Goal: Transaction & Acquisition: Download file/media

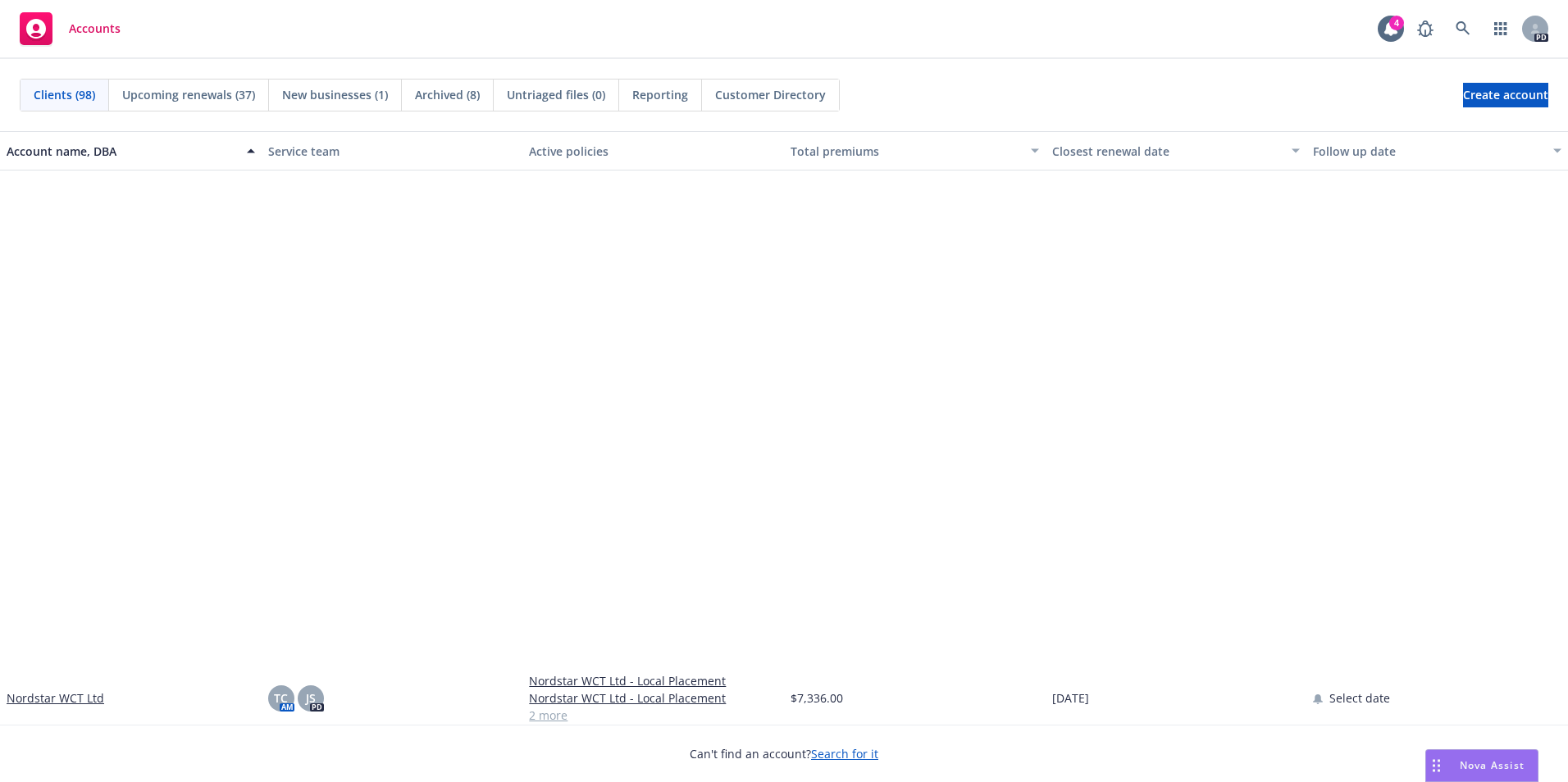
scroll to position [4016, 0]
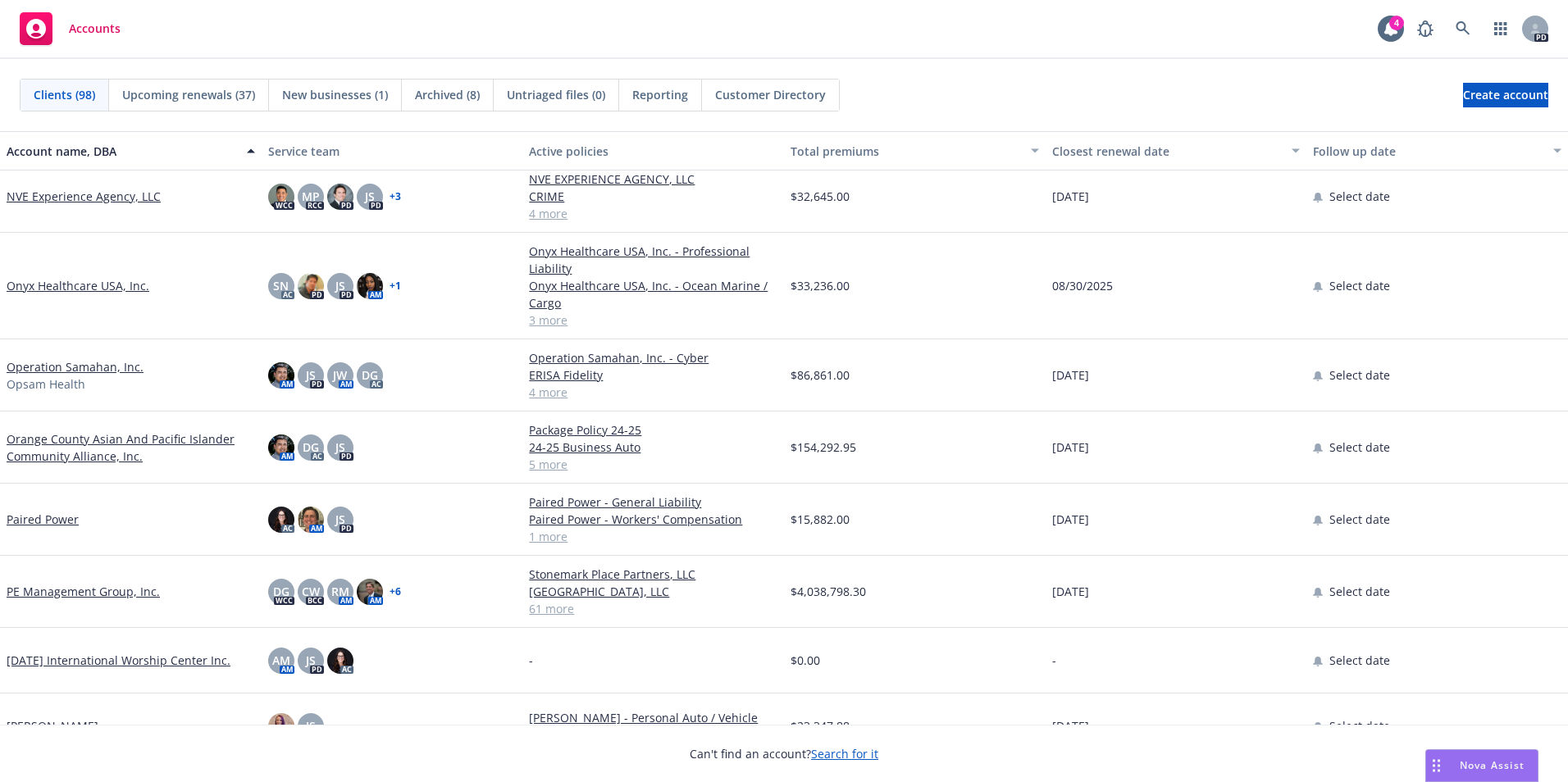
click at [56, 516] on link "Paired Power" at bounding box center [42, 519] width 72 height 17
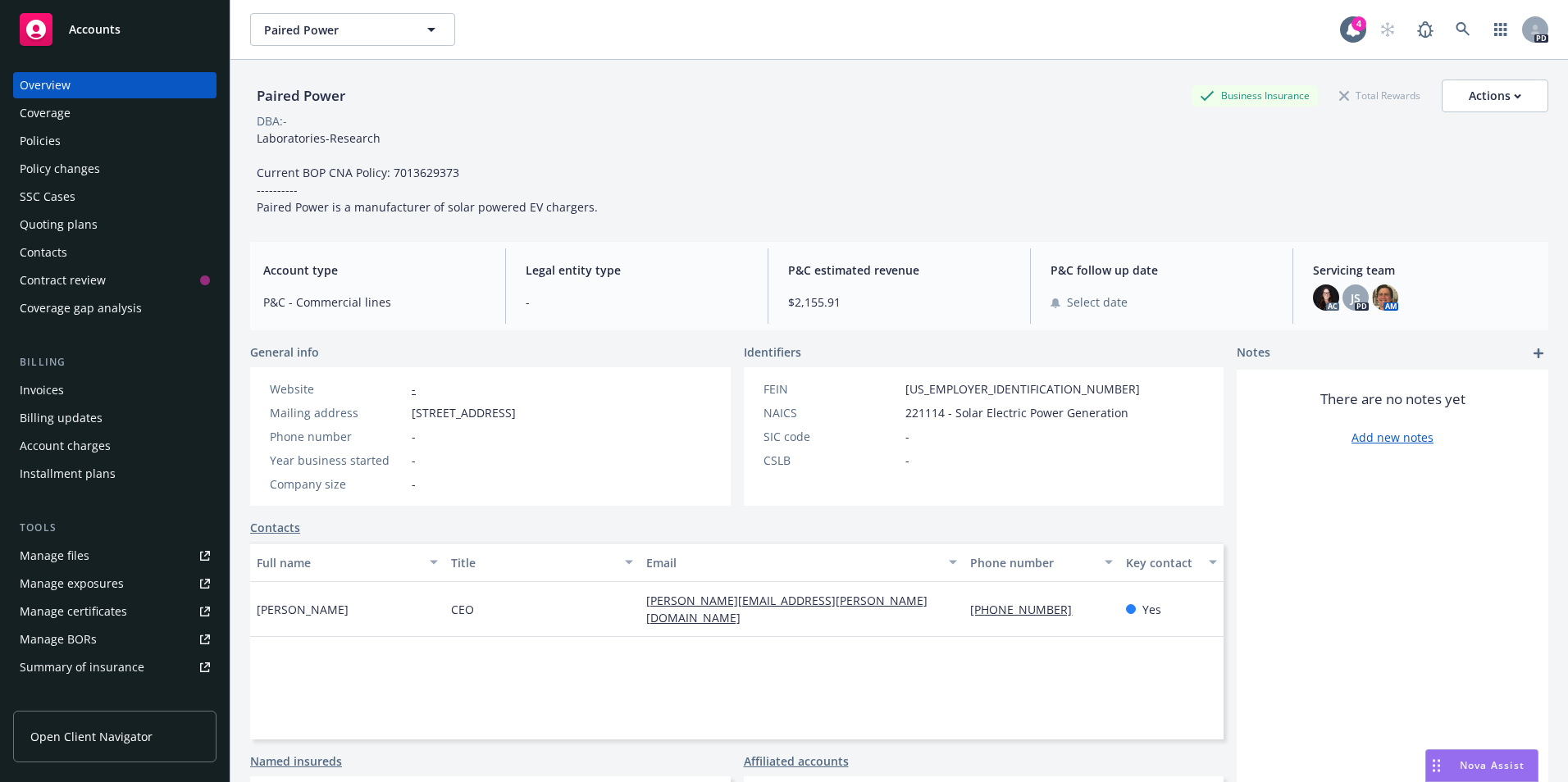
click at [47, 135] on div "Policies" at bounding box center [40, 141] width 41 height 26
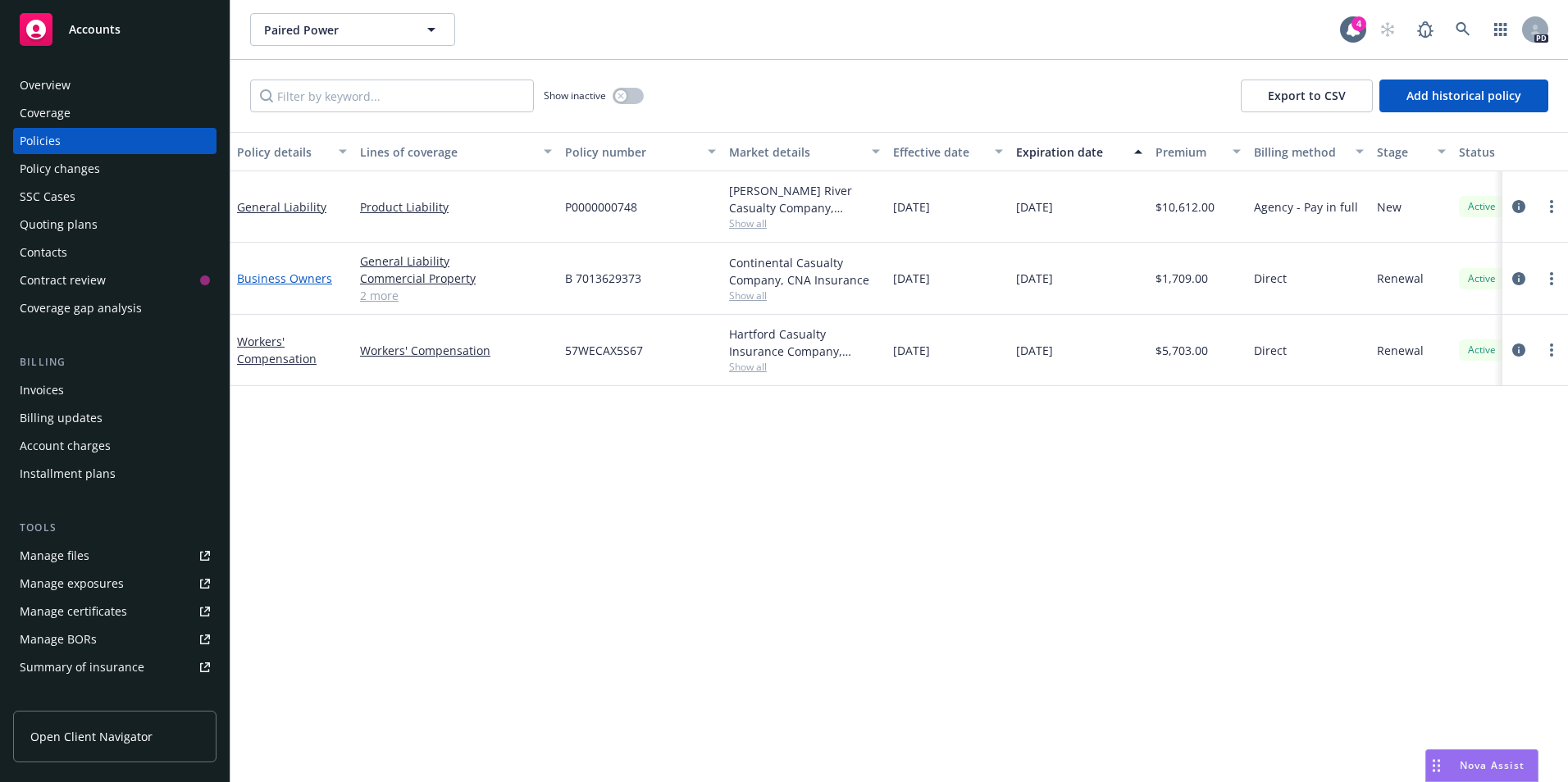
click at [281, 273] on link "Business Owners" at bounding box center [285, 278] width 95 height 15
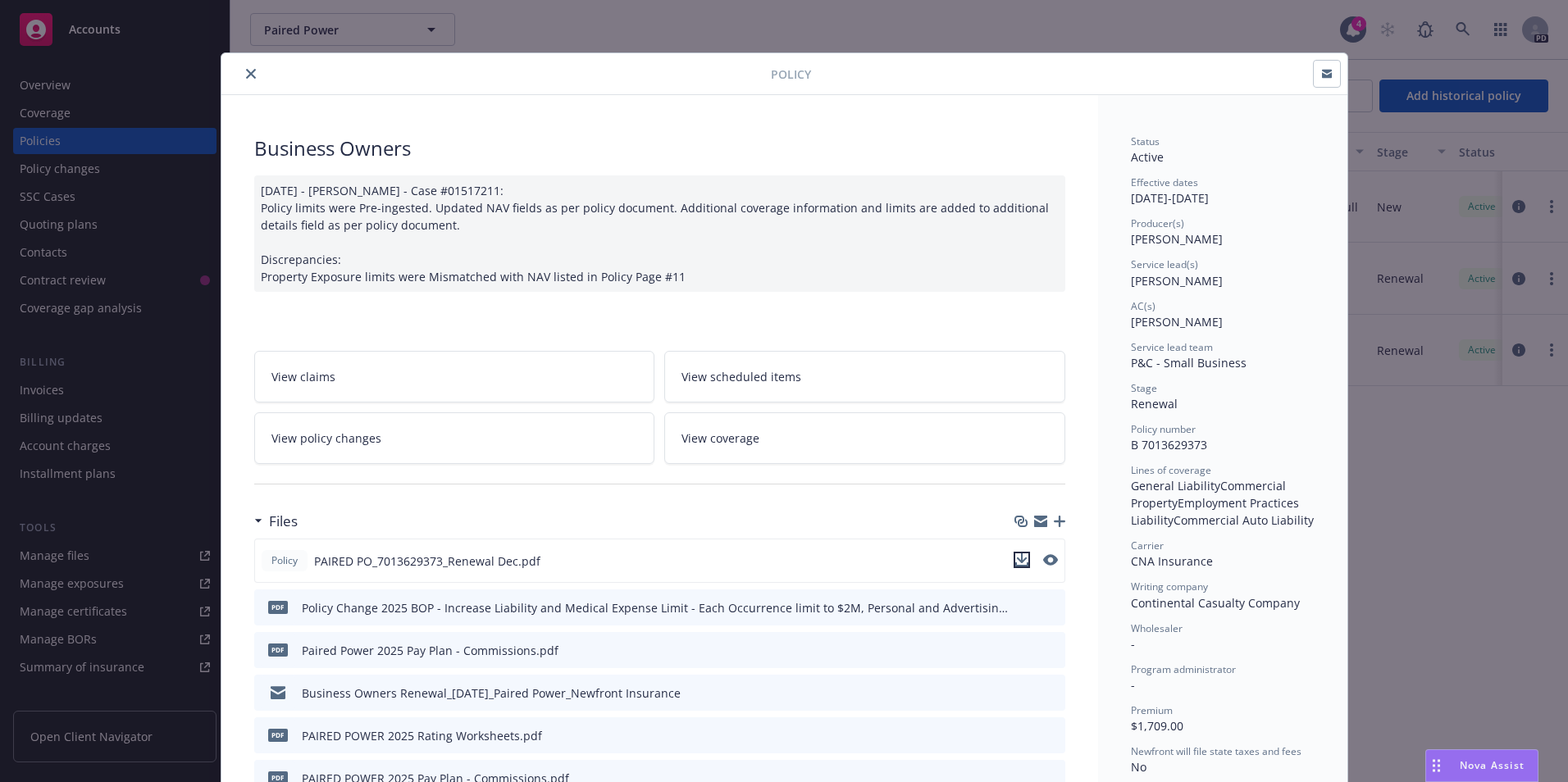
click at [1018, 559] on icon "download file" at bounding box center [1021, 558] width 11 height 10
click at [252, 76] on button "close" at bounding box center [250, 73] width 19 height 19
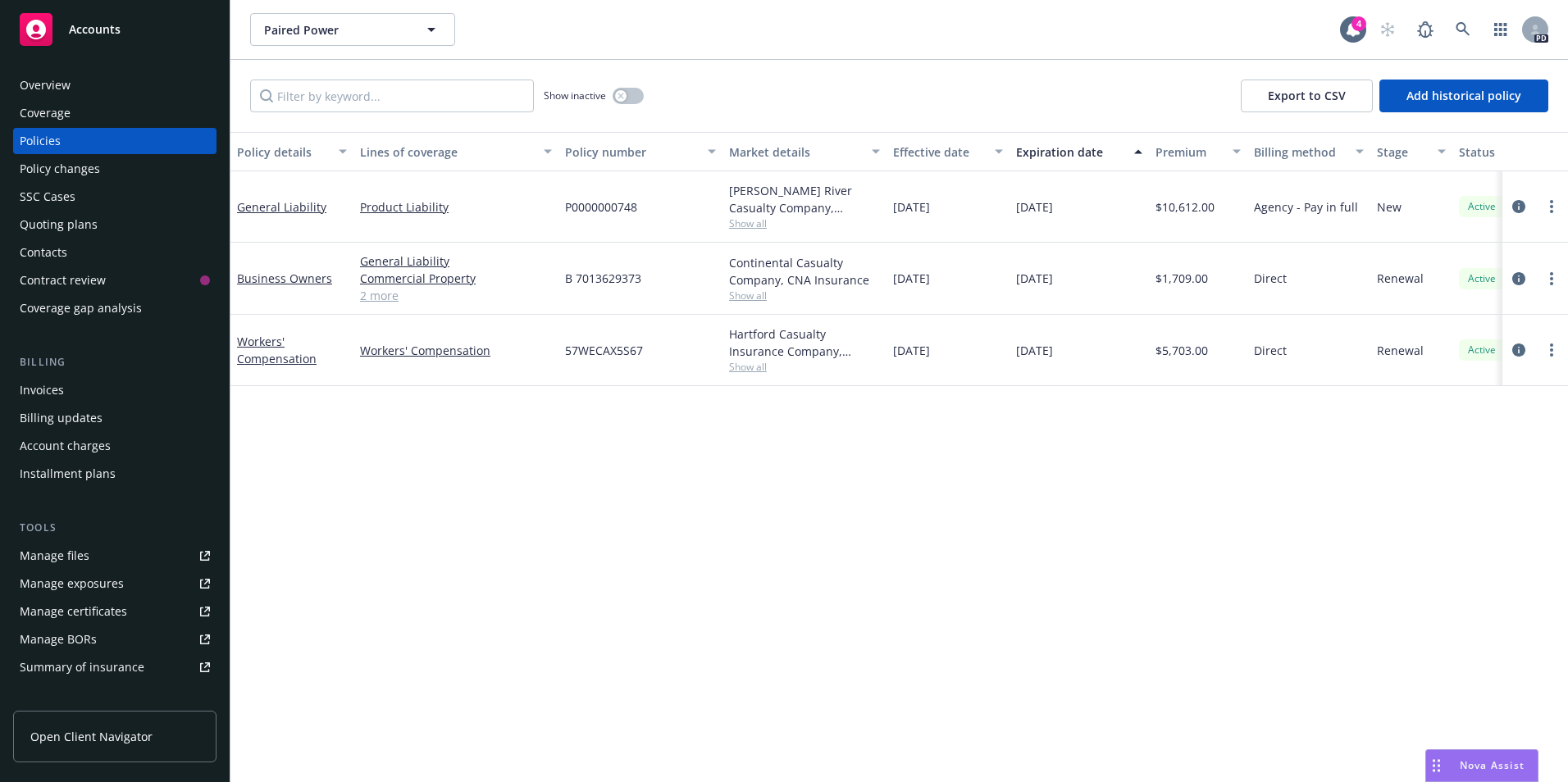
click at [114, 27] on span "Accounts" at bounding box center [94, 29] width 52 height 13
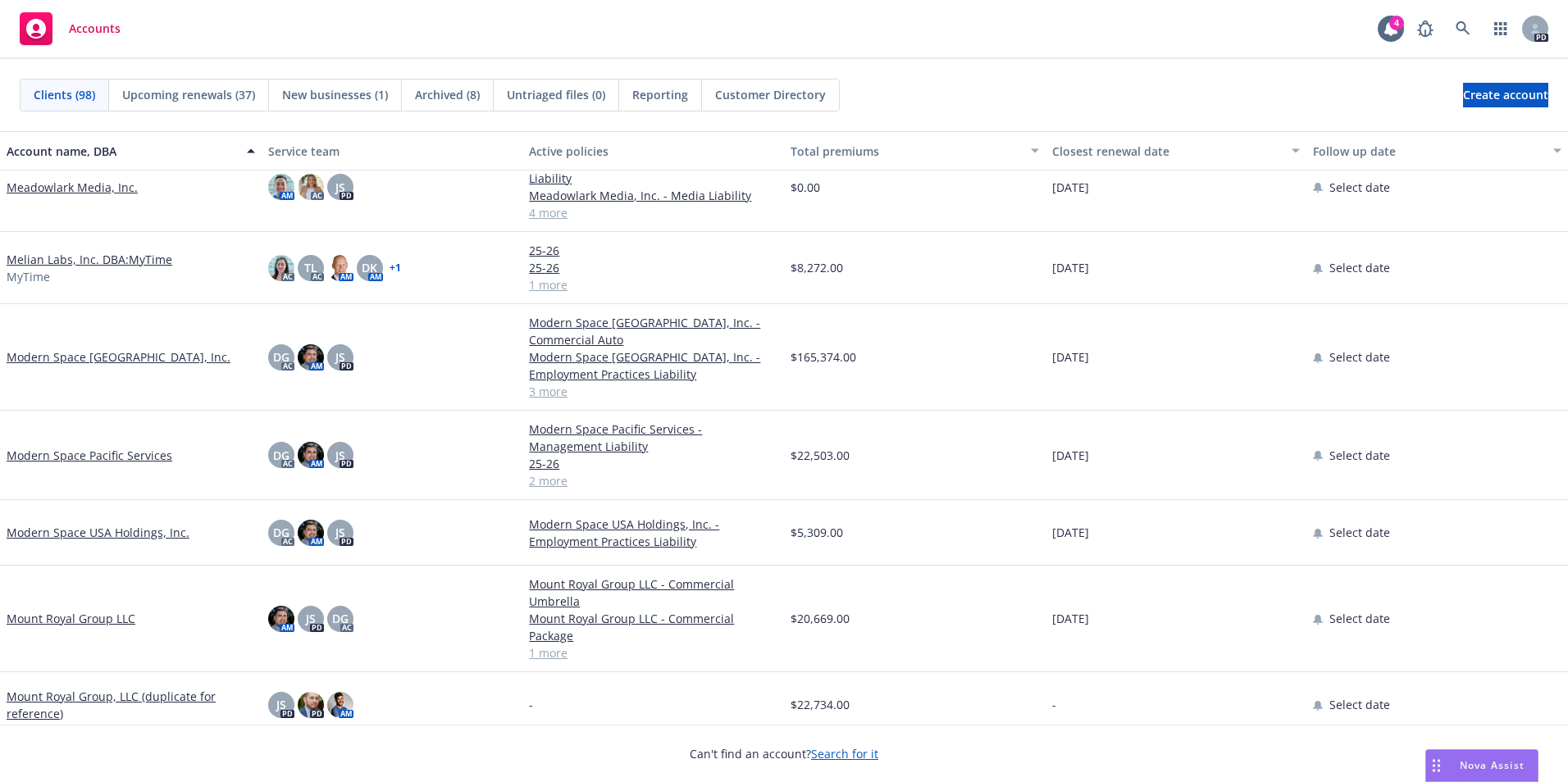
scroll to position [2704, 0]
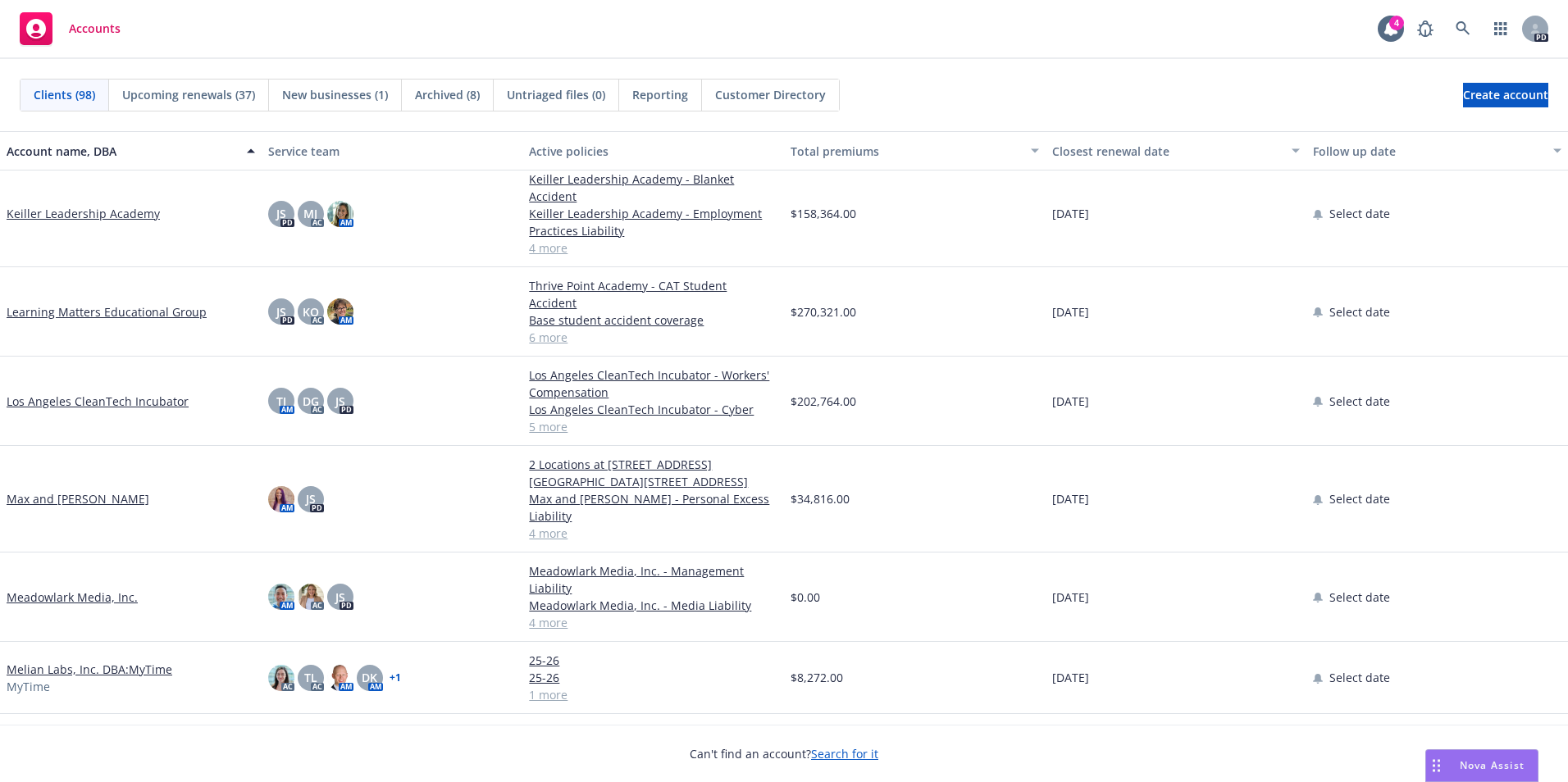
click at [60, 490] on link "Max and [PERSON_NAME]" at bounding box center [78, 498] width 142 height 17
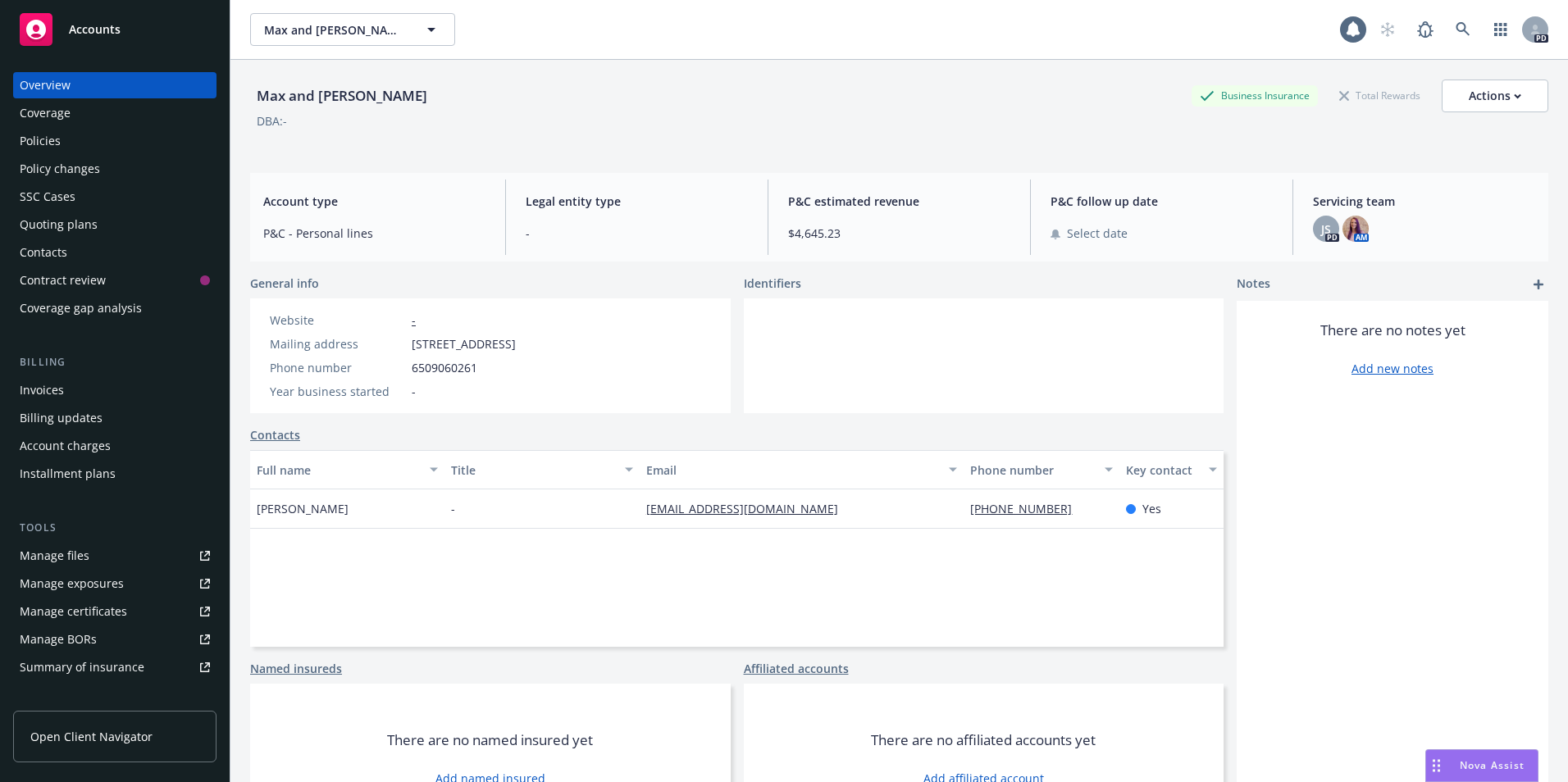
click at [61, 138] on div "Policies" at bounding box center [114, 141] width 190 height 26
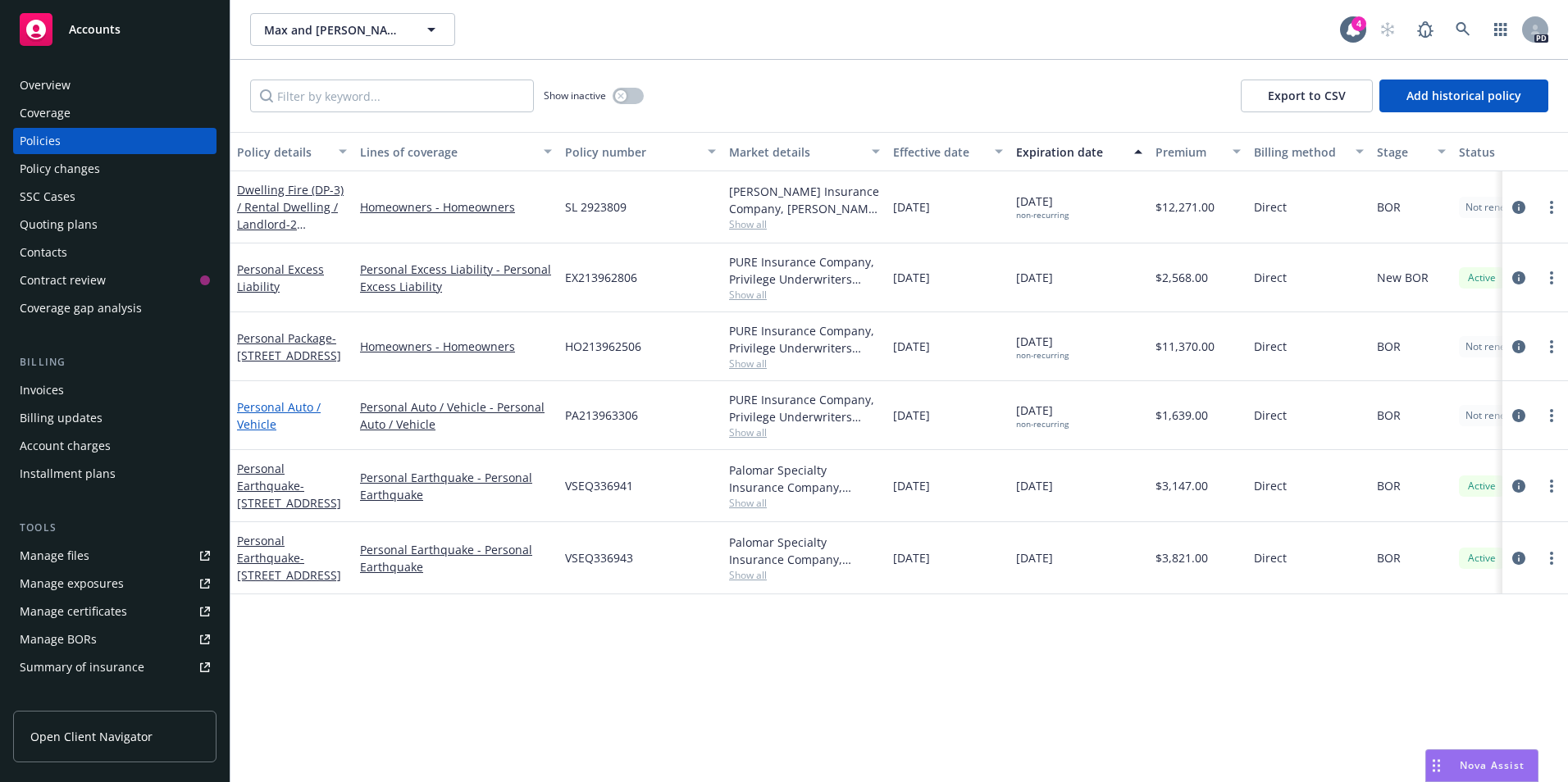
click at [252, 414] on link "Personal Auto / Vehicle" at bounding box center [279, 415] width 84 height 33
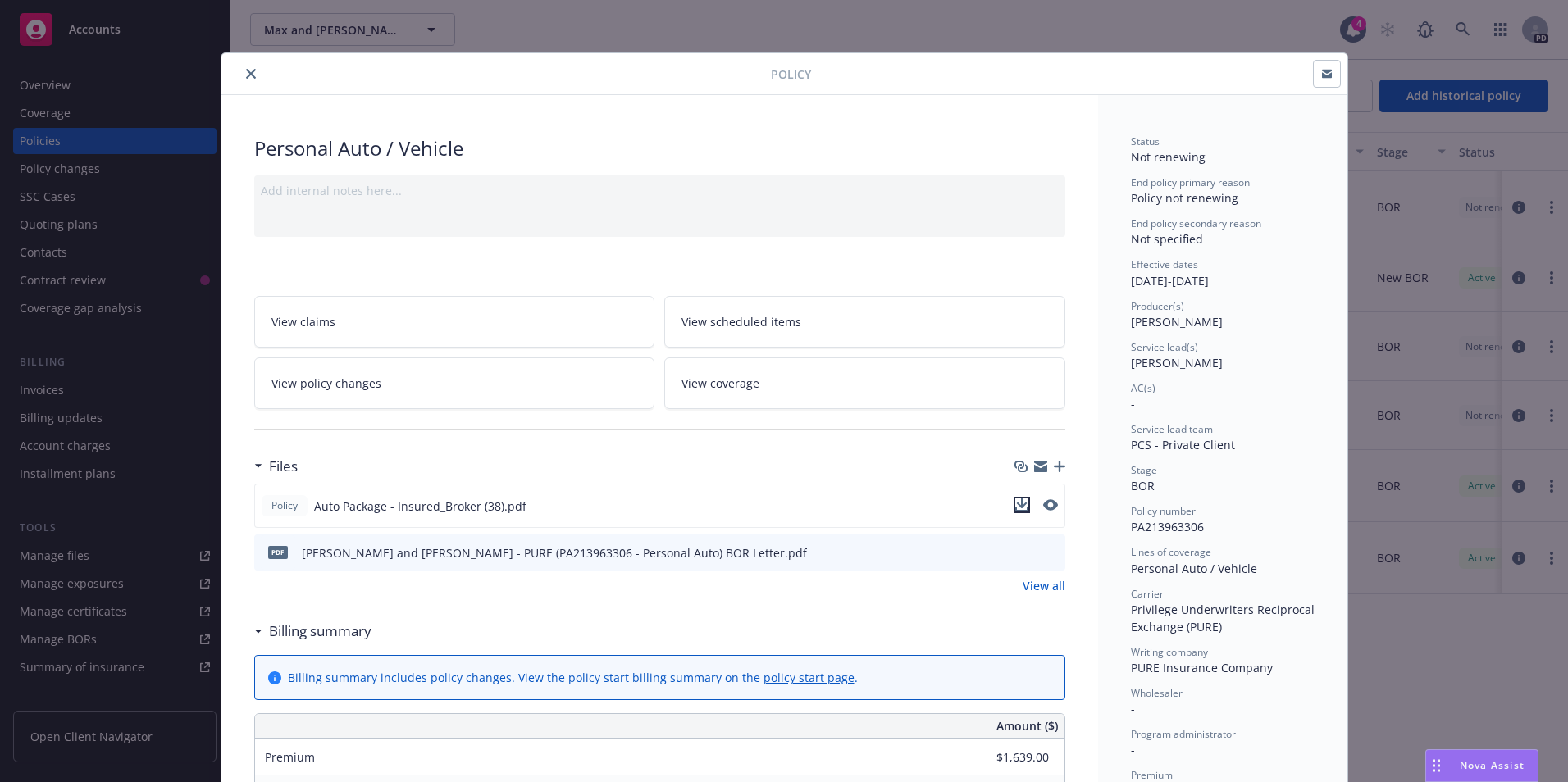
click at [1018, 507] on icon "download file" at bounding box center [1021, 504] width 13 height 13
click at [246, 75] on icon "close" at bounding box center [251, 74] width 10 height 10
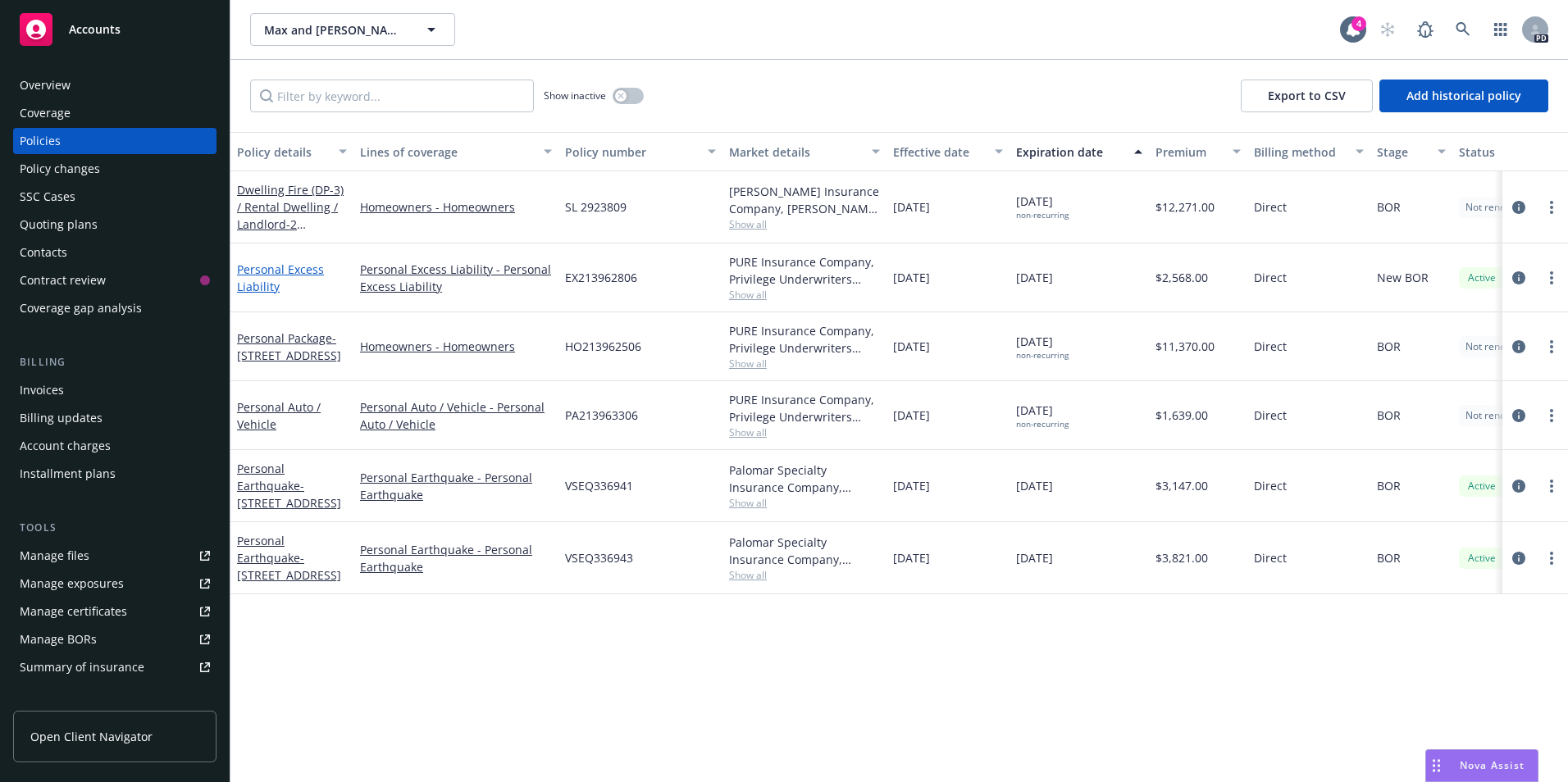
click at [254, 275] on link "Personal Excess Liability" at bounding box center [281, 278] width 87 height 33
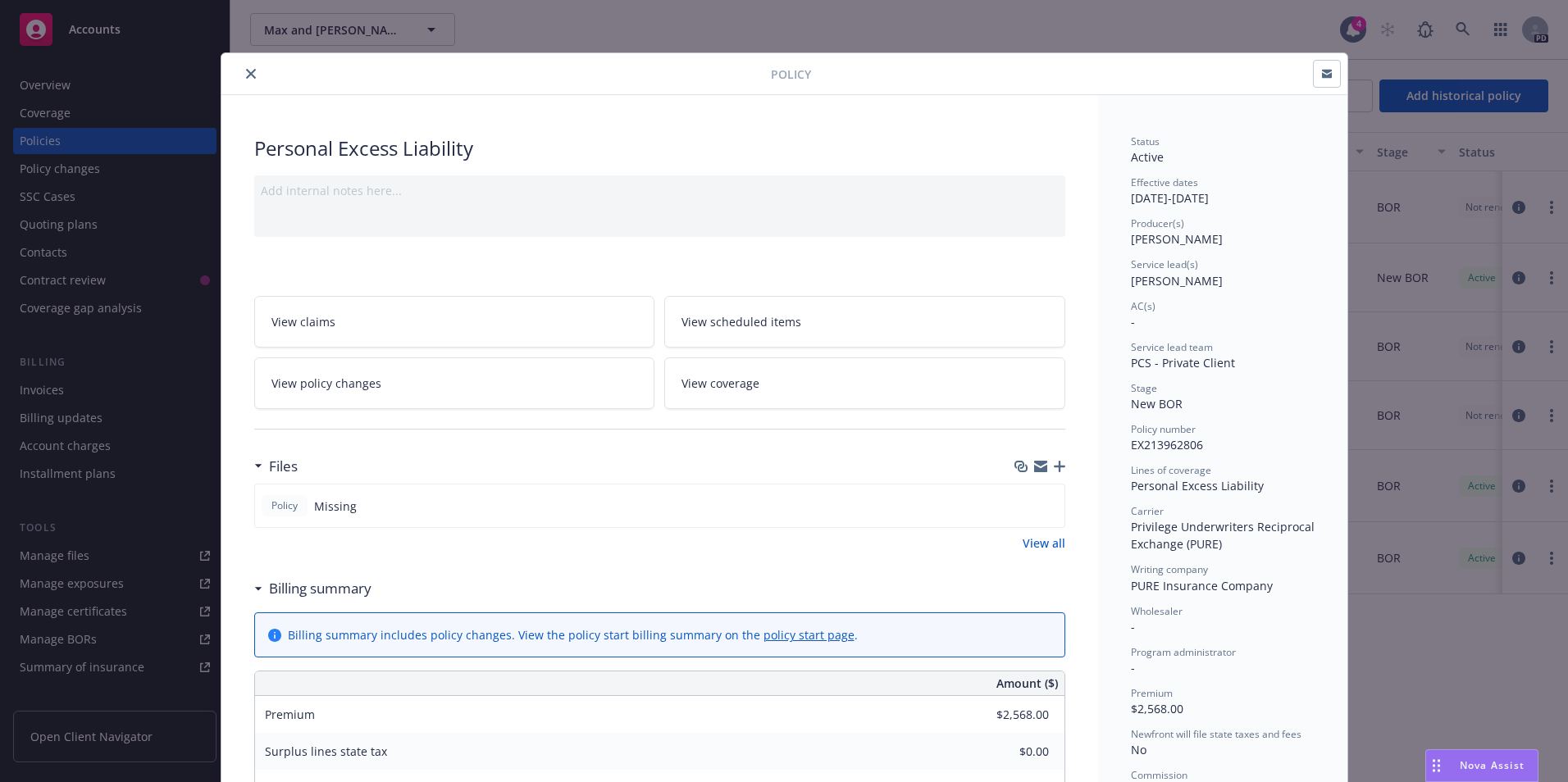
click at [250, 69] on button "close" at bounding box center [250, 73] width 19 height 19
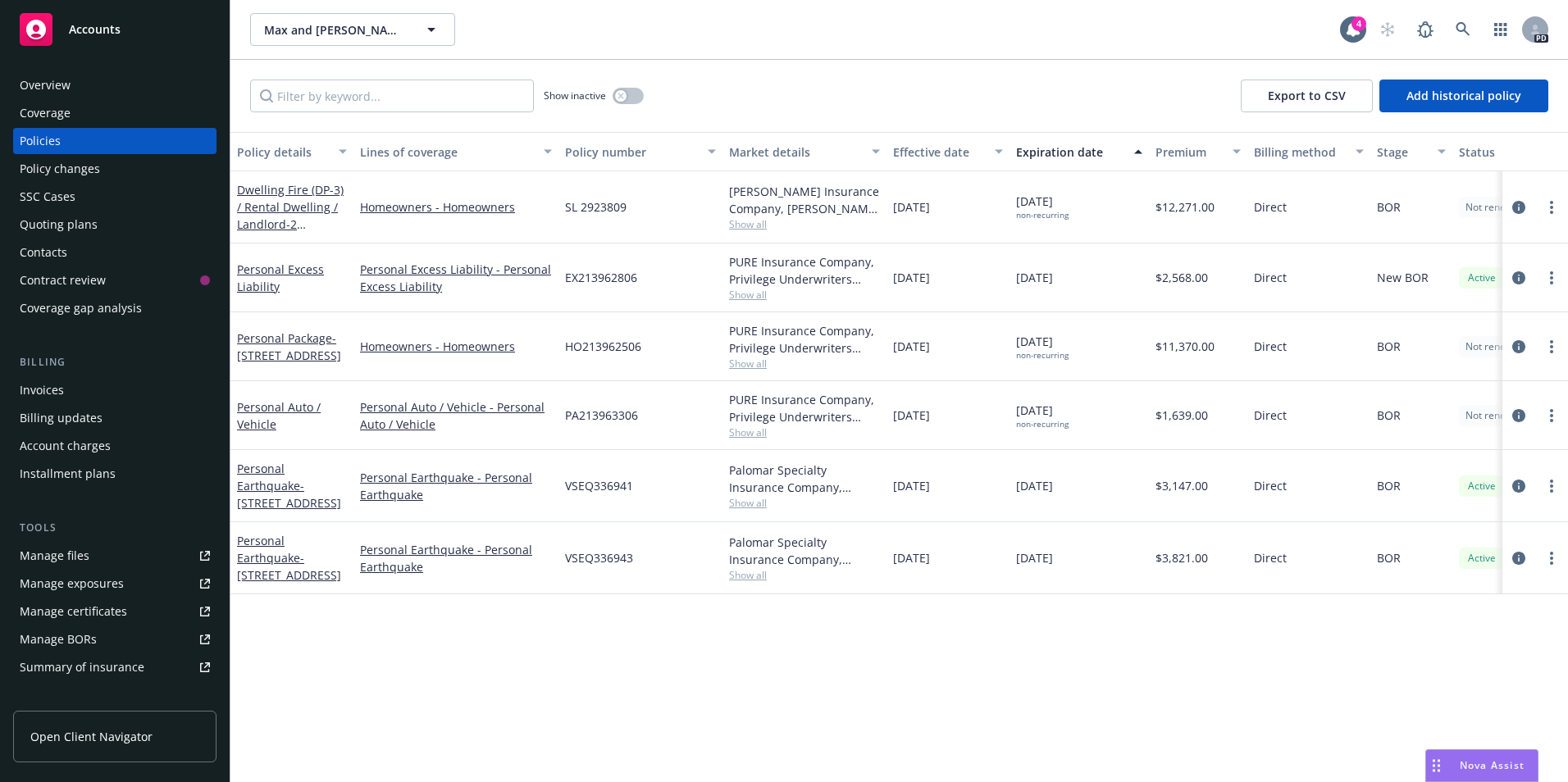
click at [739, 224] on span "Show all" at bounding box center [804, 224] width 151 height 14
click at [284, 349] on span "- [STREET_ADDRESS]" at bounding box center [289, 347] width 104 height 33
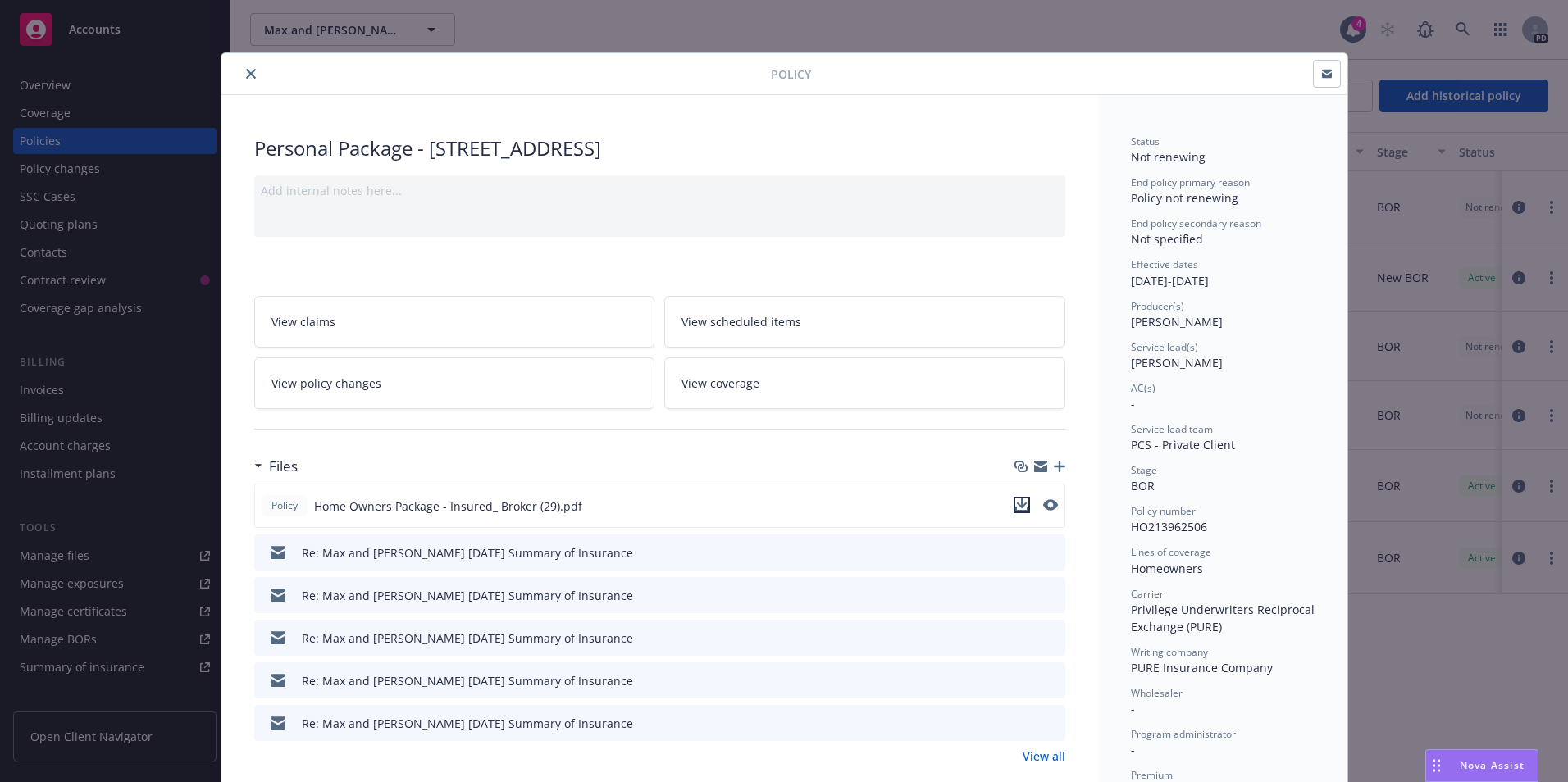
click at [1018, 502] on icon "download file" at bounding box center [1021, 504] width 13 height 13
drag, startPoint x: 237, startPoint y: 75, endPoint x: 312, endPoint y: 140, distance: 99.2
click at [241, 75] on button "close" at bounding box center [250, 73] width 19 height 19
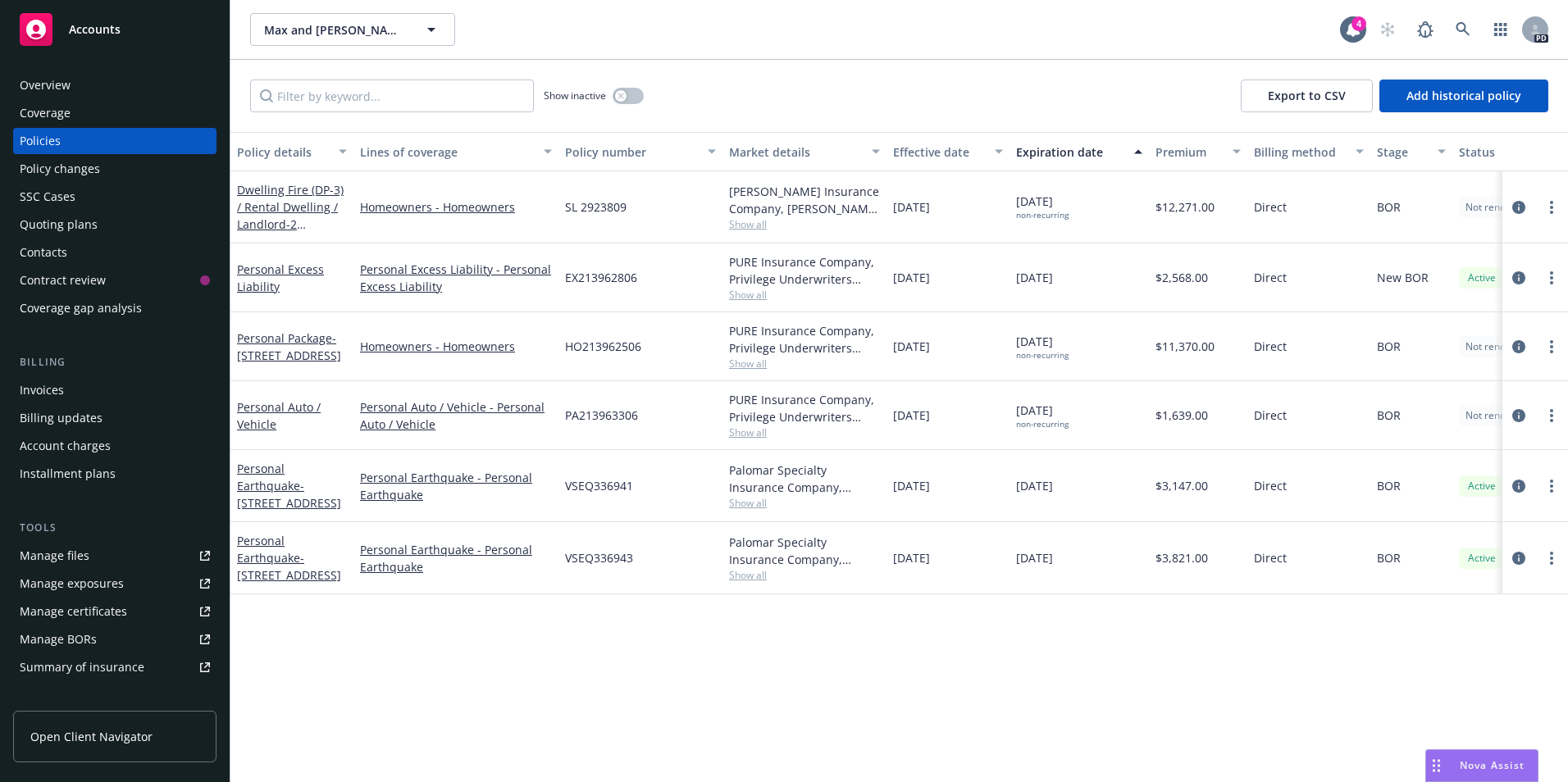
click at [96, 36] on span "Accounts" at bounding box center [94, 29] width 52 height 13
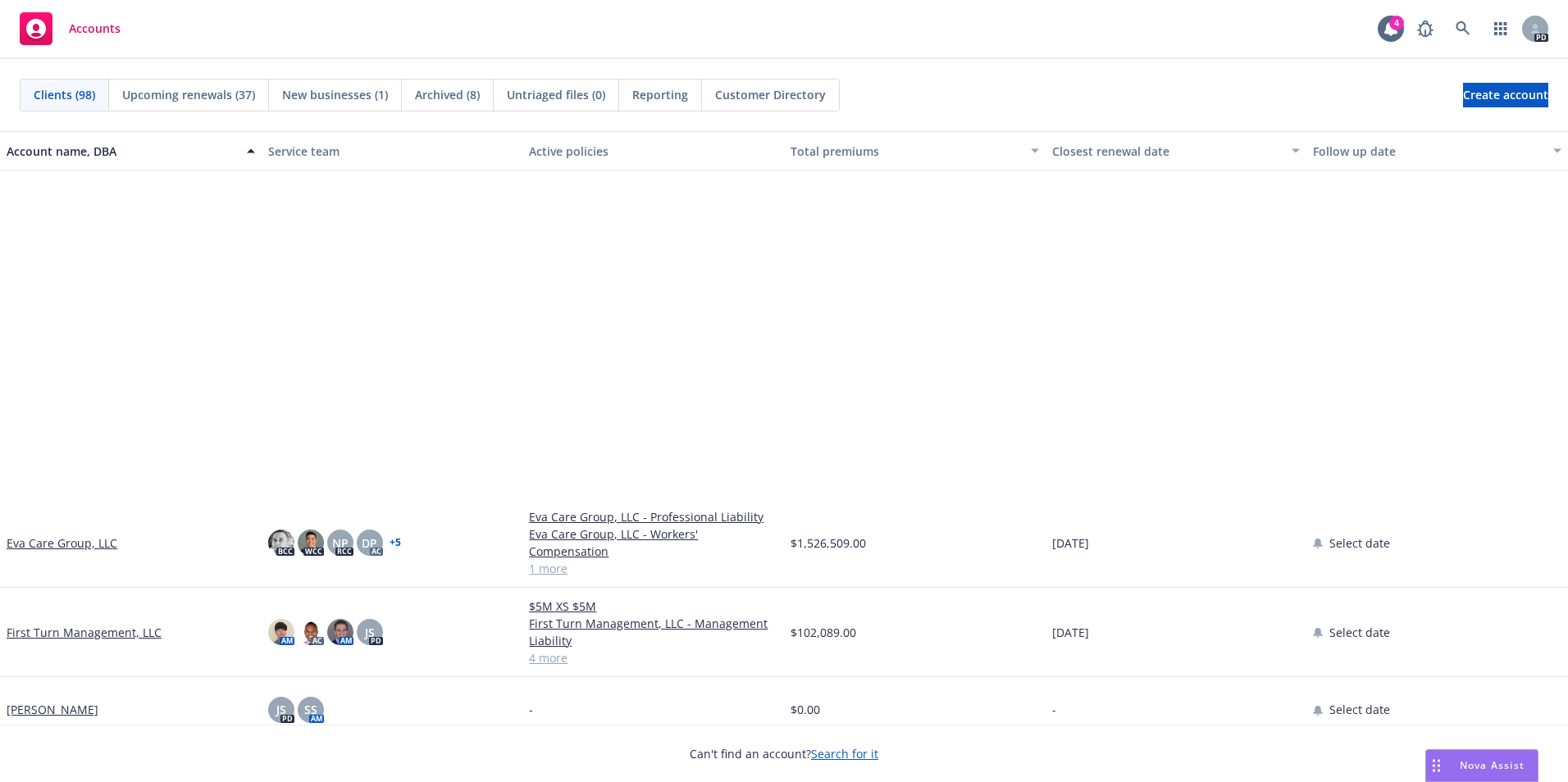
scroll to position [1394, 0]
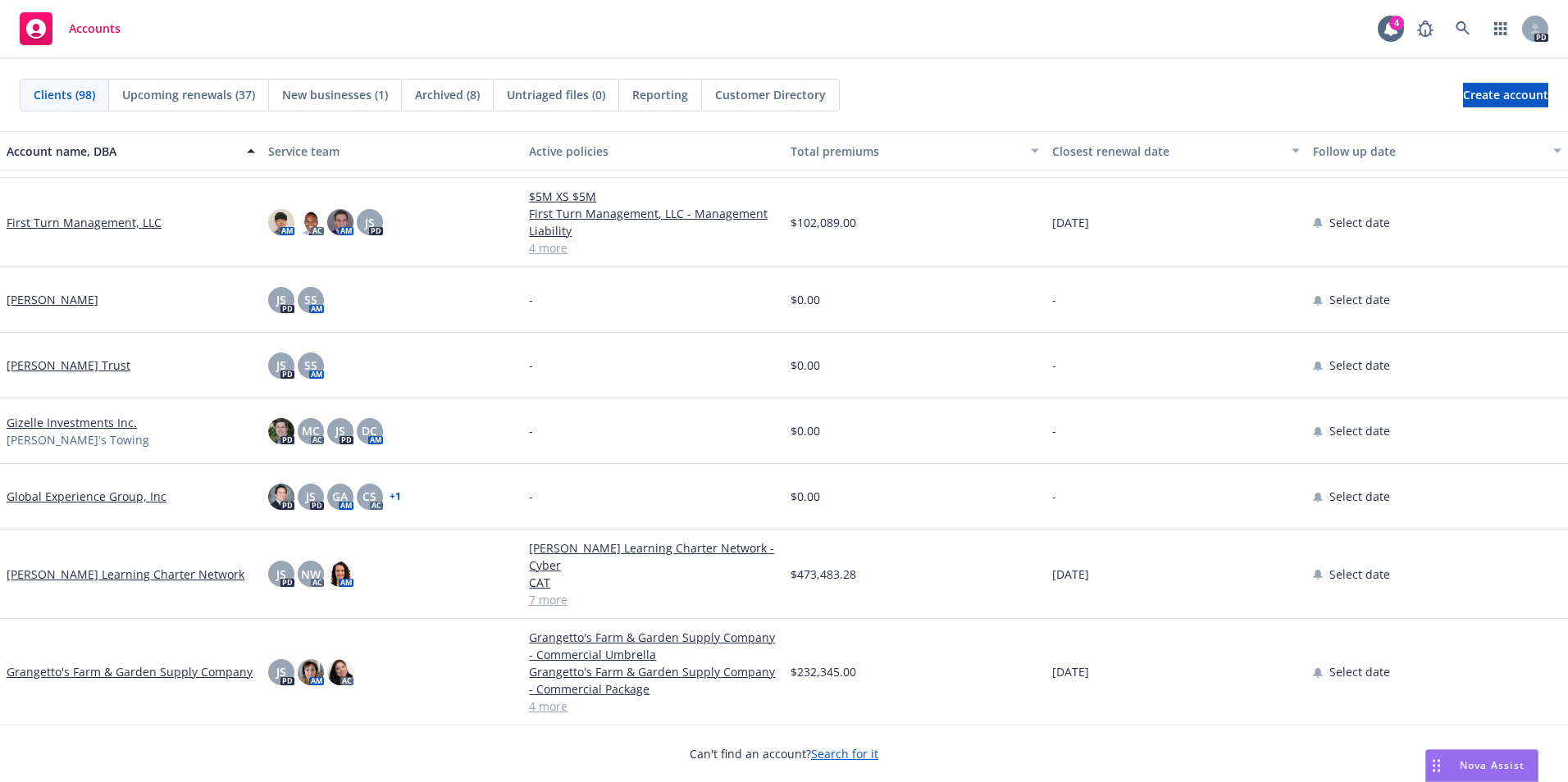
click at [67, 568] on link "[PERSON_NAME] Learning Charter Network" at bounding box center [125, 574] width 238 height 17
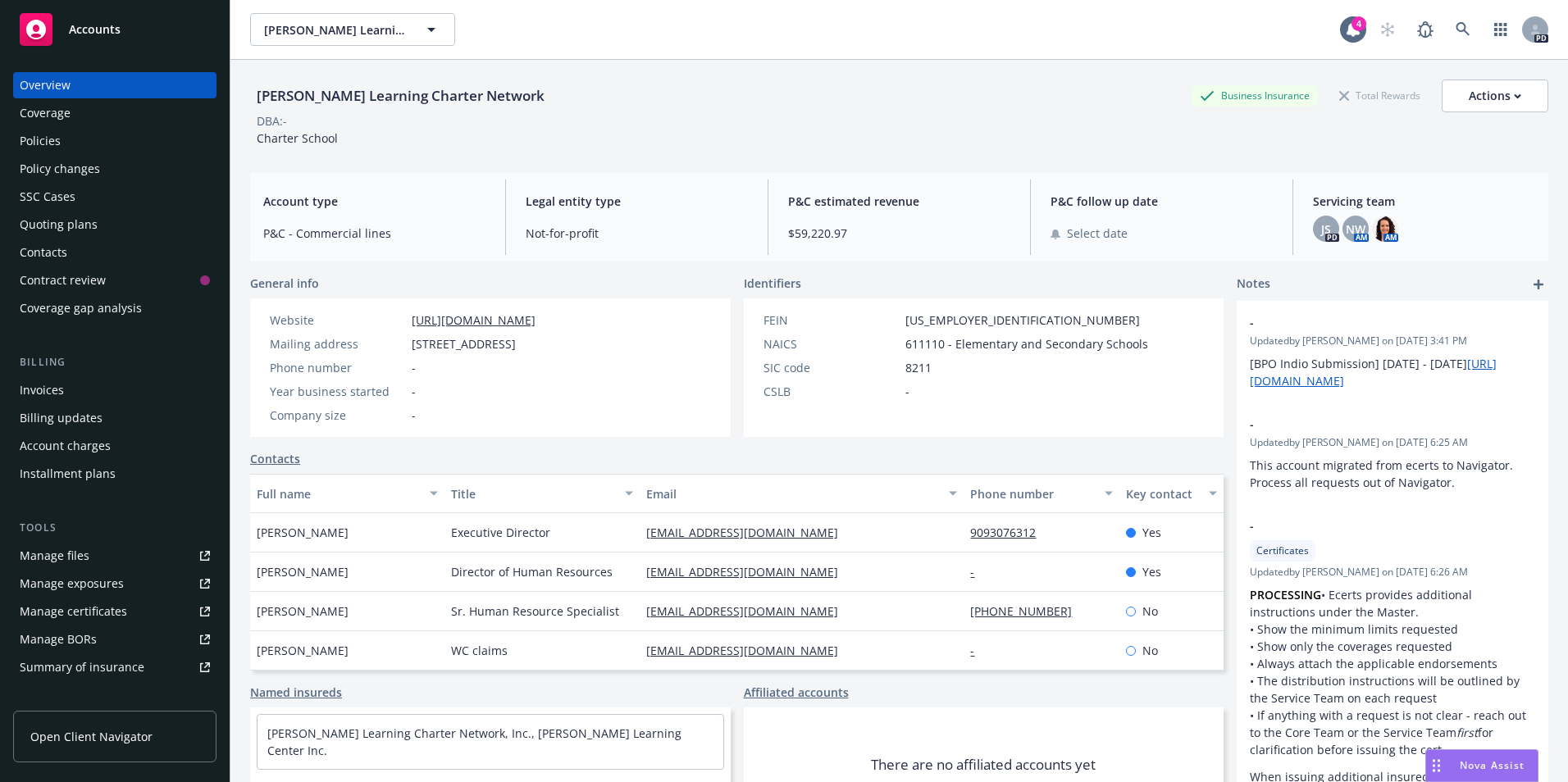
click at [86, 30] on span "Accounts" at bounding box center [94, 29] width 52 height 13
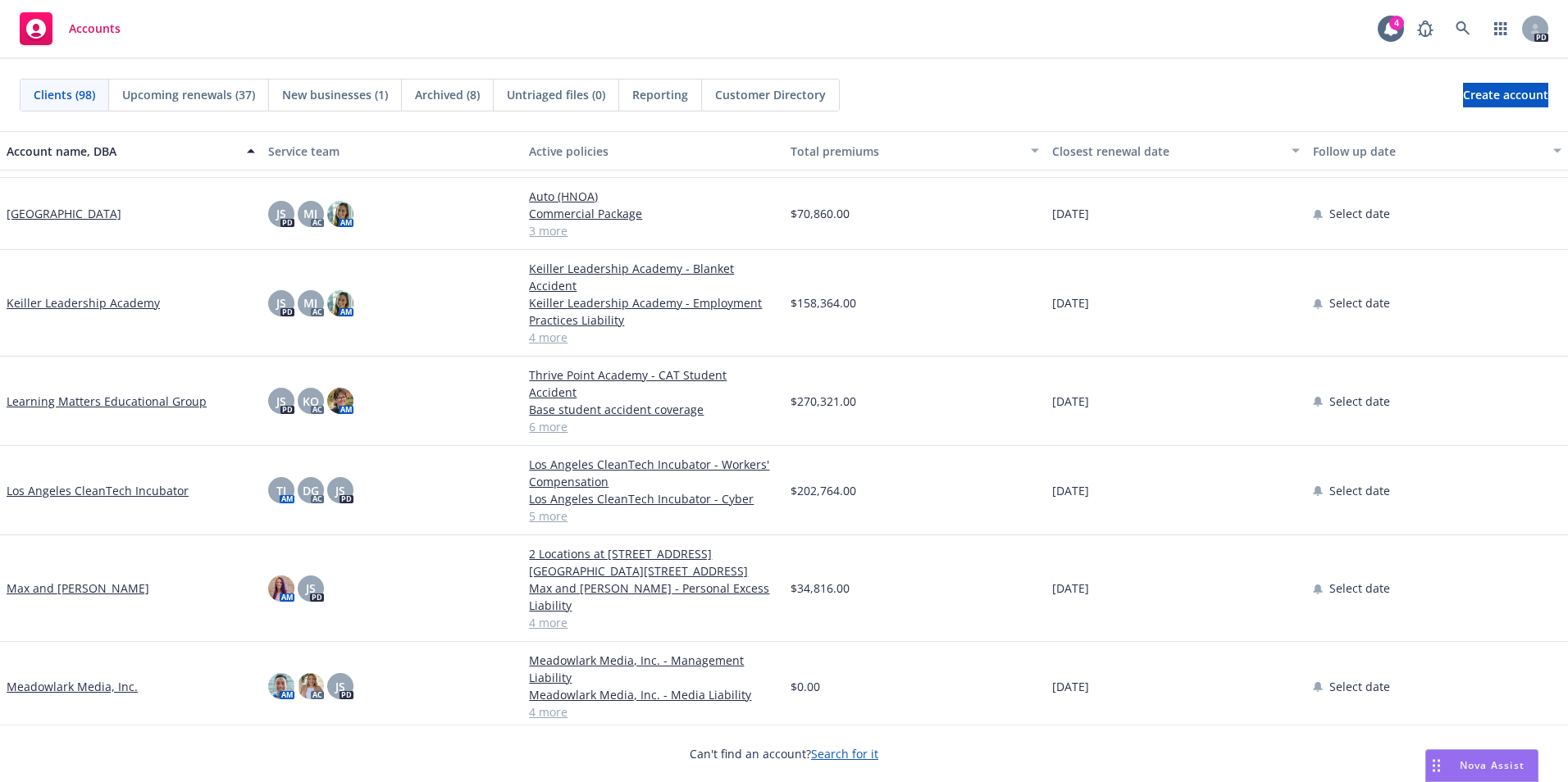
scroll to position [2623, 0]
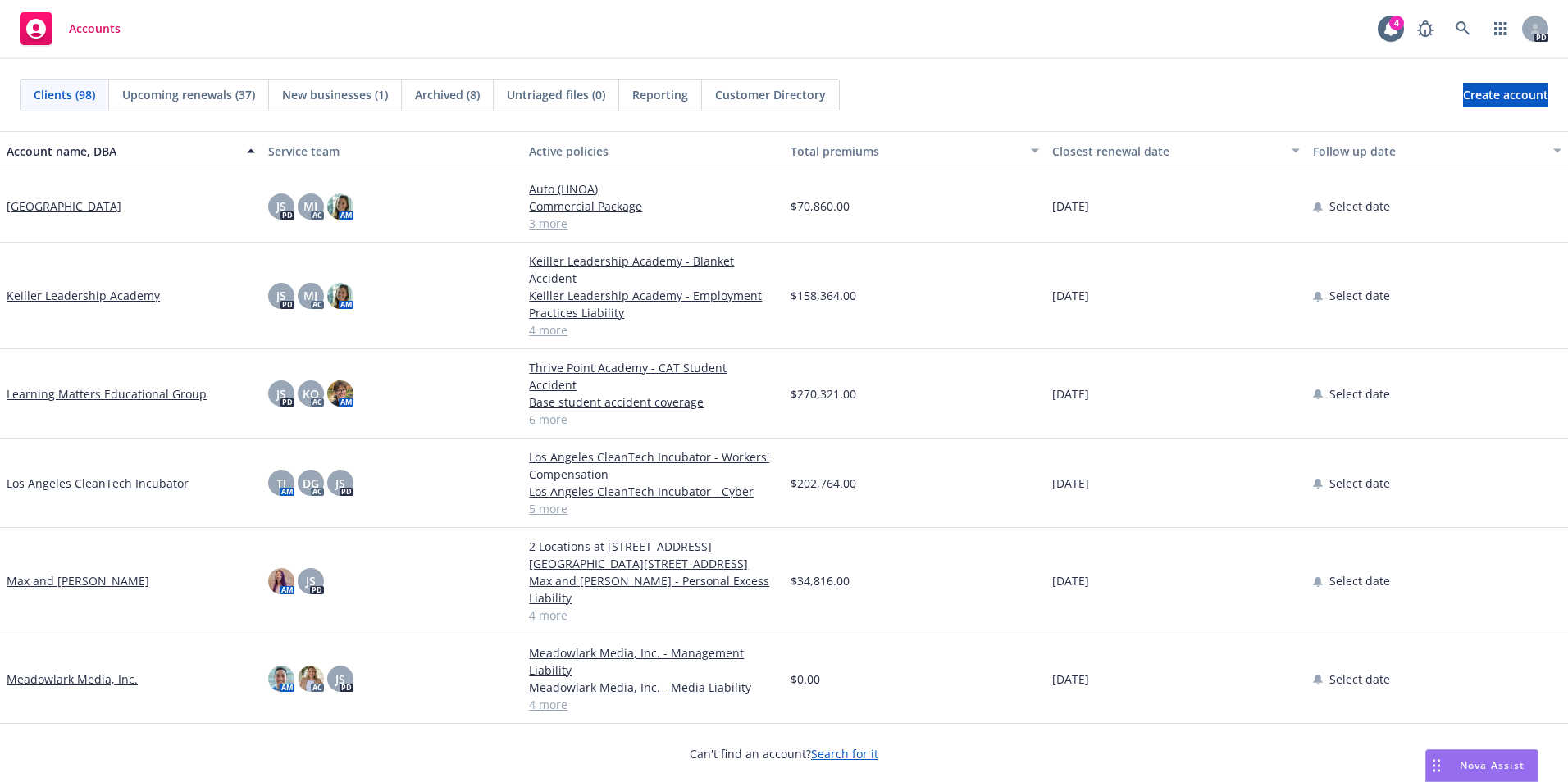
click at [97, 572] on link "Max and [PERSON_NAME]" at bounding box center [78, 580] width 142 height 17
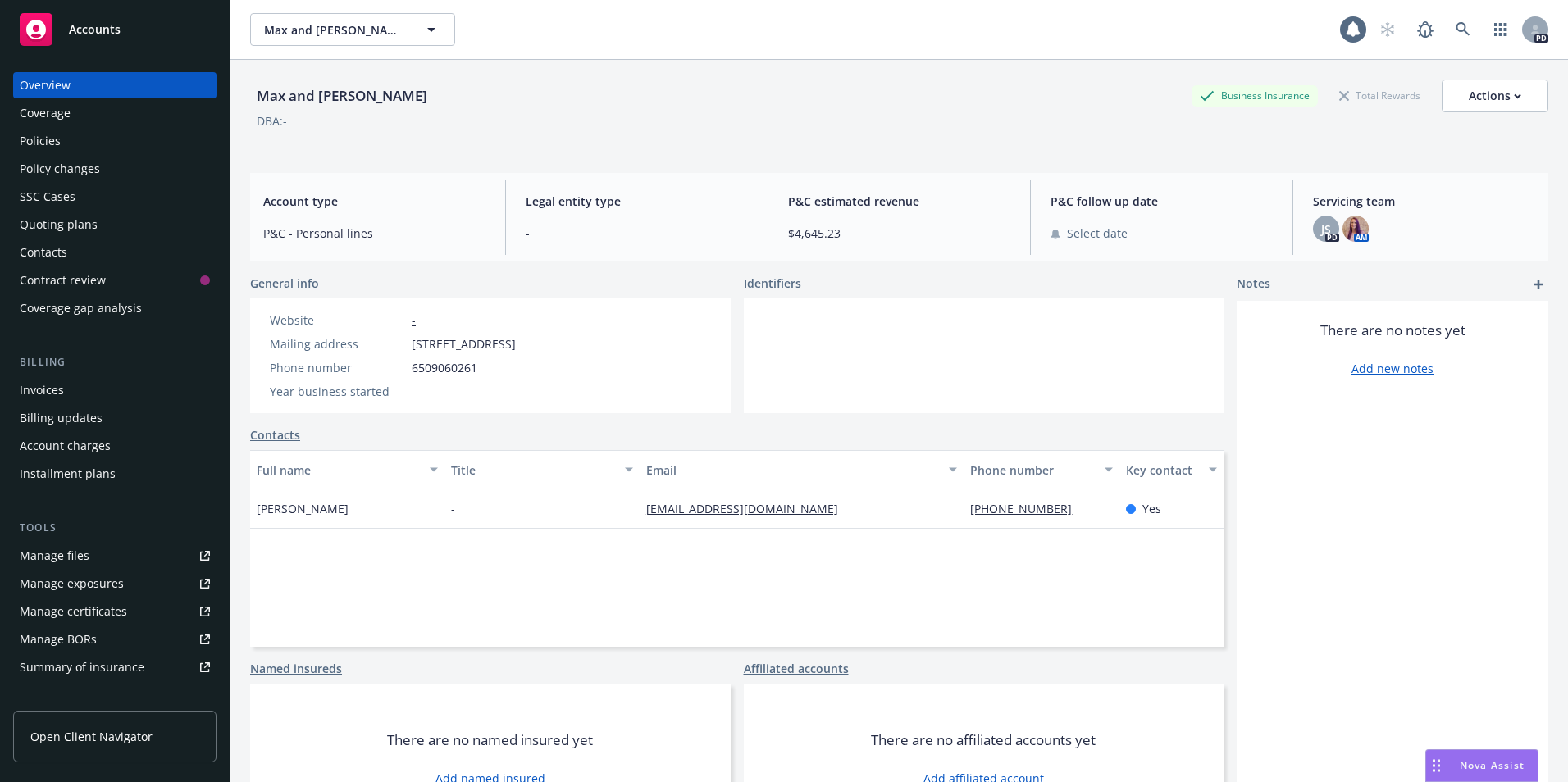
click at [43, 143] on div "Policies" at bounding box center [40, 141] width 41 height 26
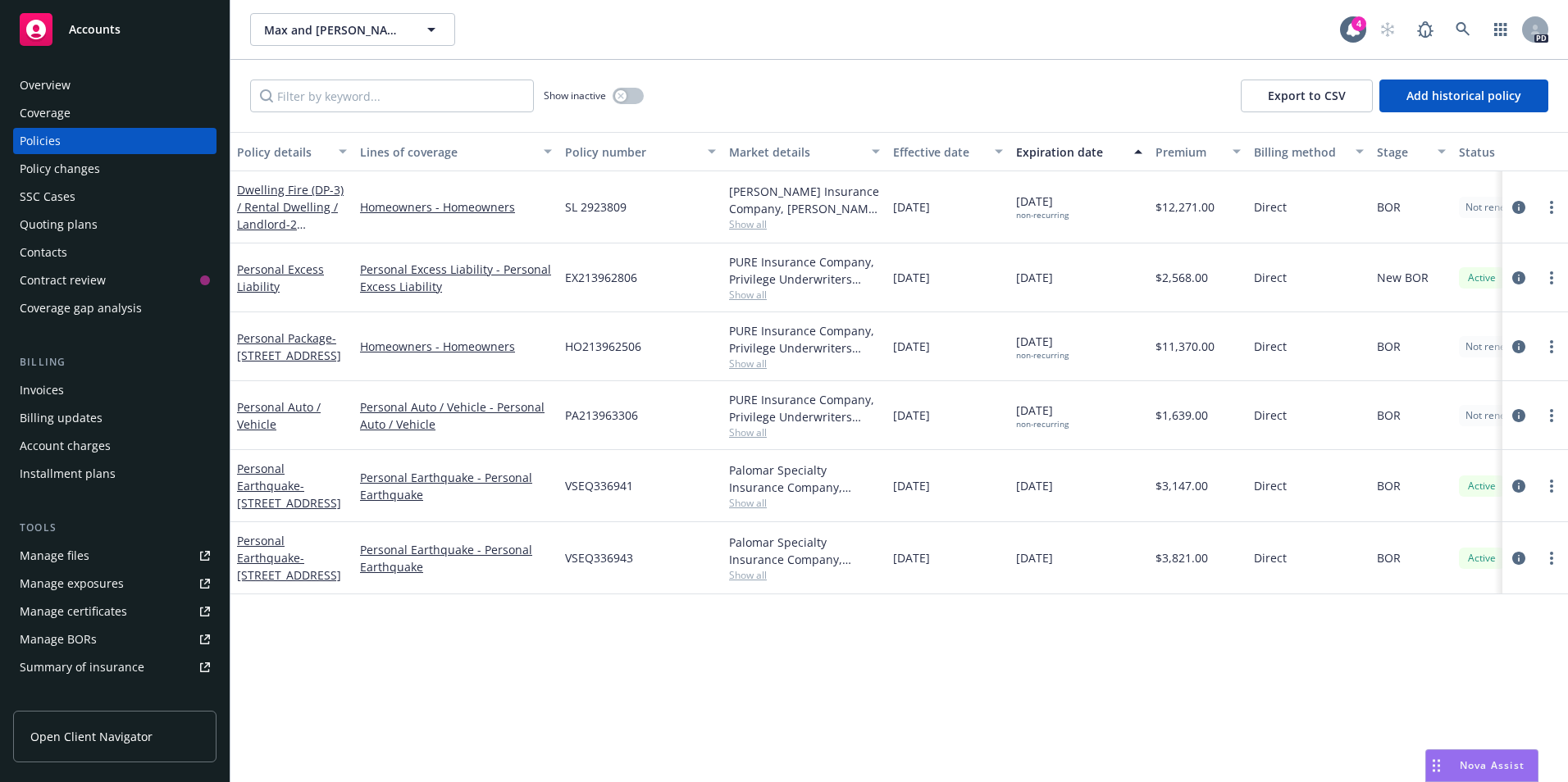
click at [759, 219] on span "Show all" at bounding box center [804, 224] width 151 height 14
